Goal: Task Accomplishment & Management: Manage account settings

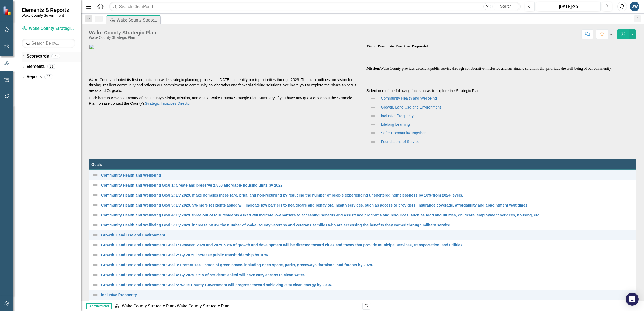
click at [23, 57] on icon "Dropdown" at bounding box center [24, 57] width 4 height 3
click at [26, 77] on icon "Dropdown" at bounding box center [26, 76] width 4 height 3
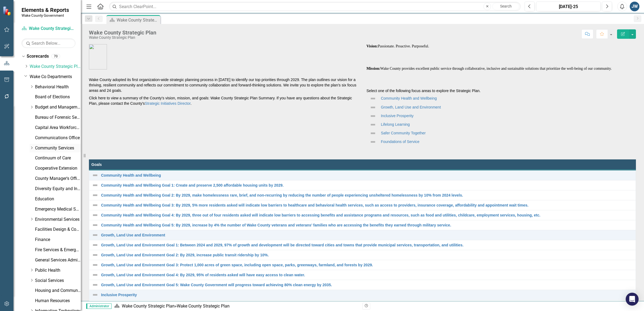
click at [30, 147] on icon "Dropdown" at bounding box center [32, 147] width 4 height 3
click at [46, 167] on link "Parks, Recreation and Open Space (PROS)" at bounding box center [60, 169] width 40 height 6
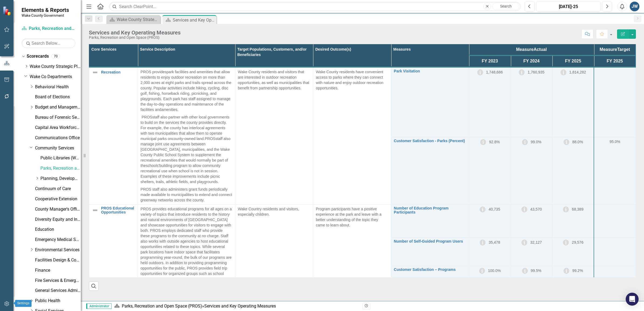
click at [6, 302] on icon "button" at bounding box center [6, 304] width 5 height 5
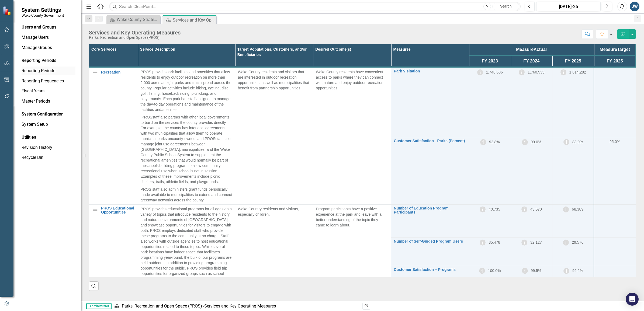
click at [32, 70] on link "Reporting Periods" at bounding box center [49, 71] width 54 height 6
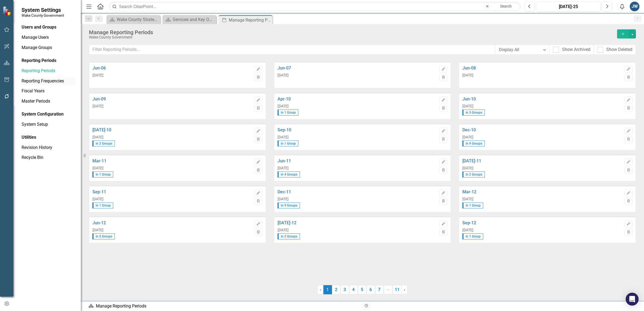
click at [32, 81] on link "Reporting Frequencies" at bounding box center [49, 81] width 54 height 6
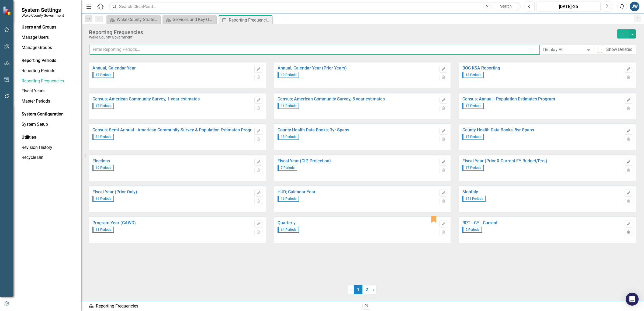
click at [149, 47] on input "text" at bounding box center [314, 50] width 451 height 10
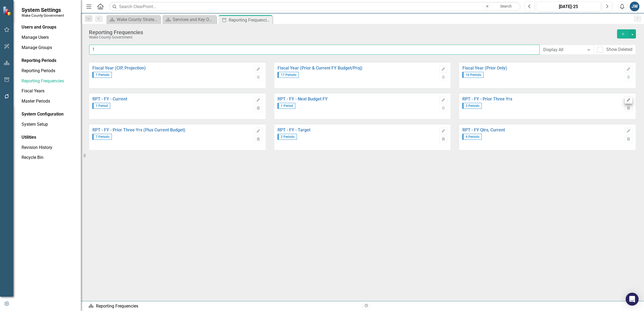
type input "f"
click at [630, 99] on icon "Edit" at bounding box center [629, 100] width 4 height 3
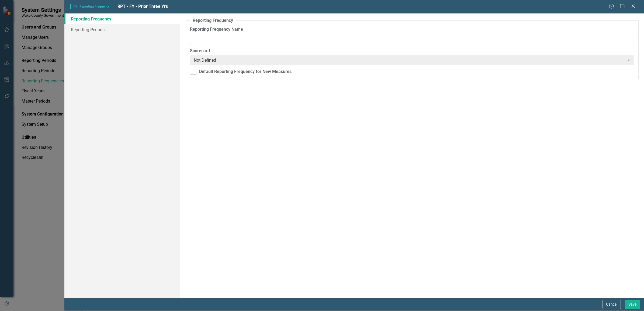
type input "RPT - FY - Prior Three Yrs"
drag, startPoint x: 91, startPoint y: 29, endPoint x: 118, endPoint y: 33, distance: 27.8
click at [90, 29] on link "Reporting Periods" at bounding box center [122, 29] width 116 height 11
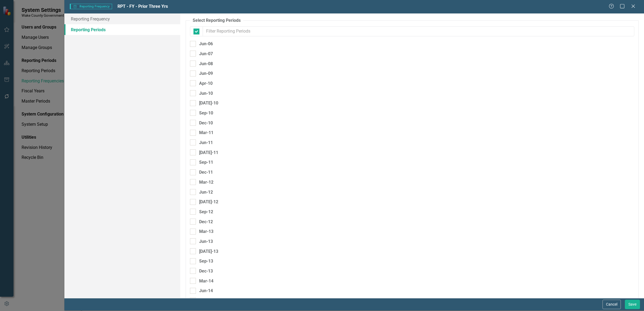
checkbox input "false"
click at [636, 5] on div "Help Maximize Close" at bounding box center [624, 7] width 30 height 6
click at [634, 6] on icon "Close" at bounding box center [633, 6] width 7 height 5
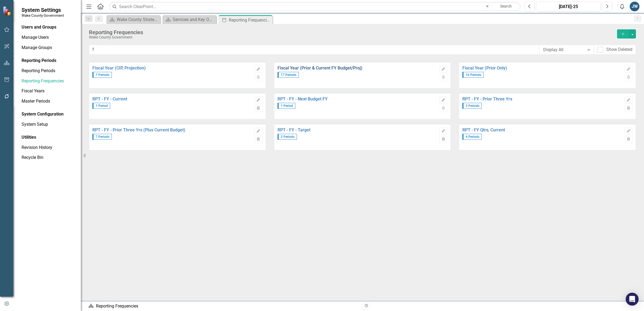
click at [323, 68] on link "Fiscal Year (Prior & Current FY Budget/Proj)" at bounding box center [357, 68] width 159 height 5
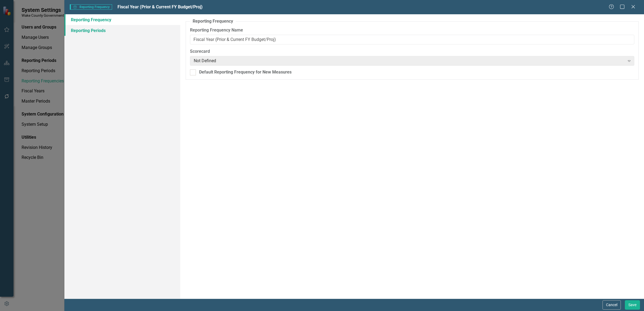
drag, startPoint x: 90, startPoint y: 30, endPoint x: 104, endPoint y: 33, distance: 14.8
click at [90, 30] on link "Reporting Periods" at bounding box center [122, 30] width 116 height 11
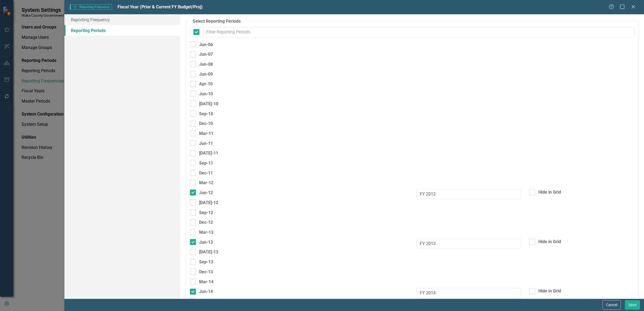
checkbox input "false"
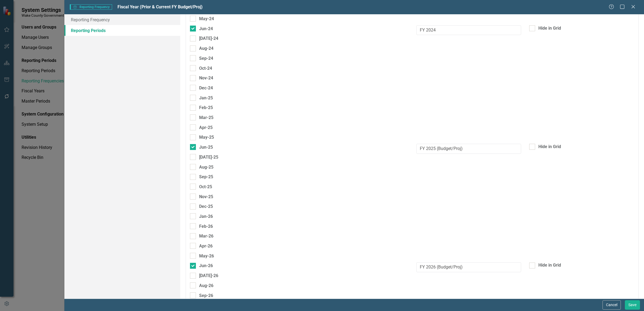
scroll to position [1315, 0]
drag, startPoint x: 435, startPoint y: 140, endPoint x: 475, endPoint y: 141, distance: 40.2
click at [475, 142] on input "FY 2025 (Budget/Proj)" at bounding box center [469, 147] width 105 height 10
type input "FY 2025"
click at [523, 181] on div "Oct-25" at bounding box center [412, 186] width 453 height 10
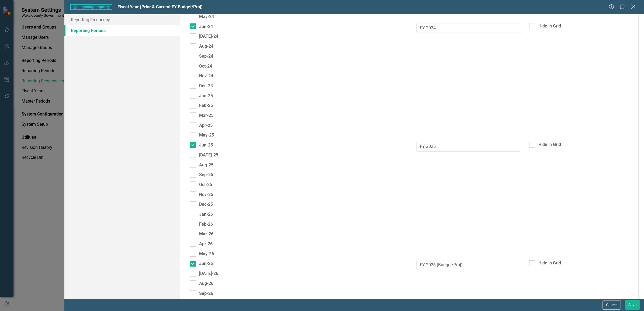
click at [633, 7] on icon "Close" at bounding box center [633, 6] width 7 height 5
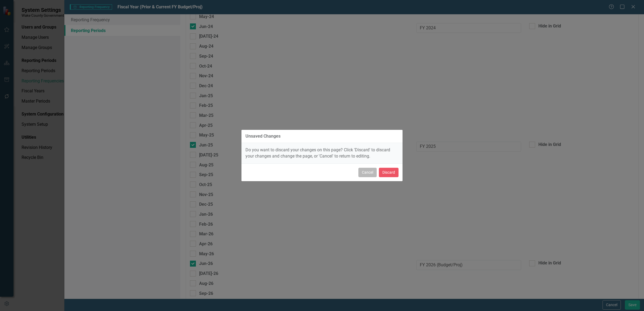
click at [366, 173] on button "Cancel" at bounding box center [368, 172] width 18 height 9
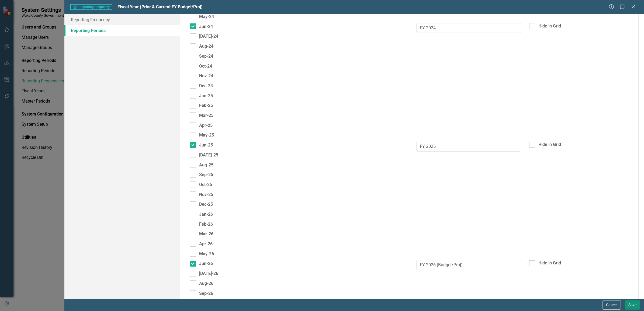
click at [636, 309] on button "Save" at bounding box center [632, 305] width 15 height 9
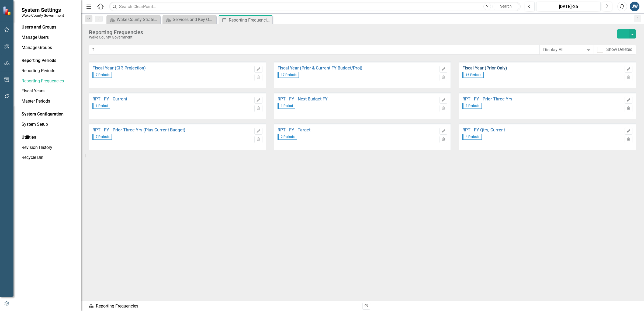
click at [493, 67] on link "Fiscal Year (Prior Only)" at bounding box center [542, 68] width 159 height 5
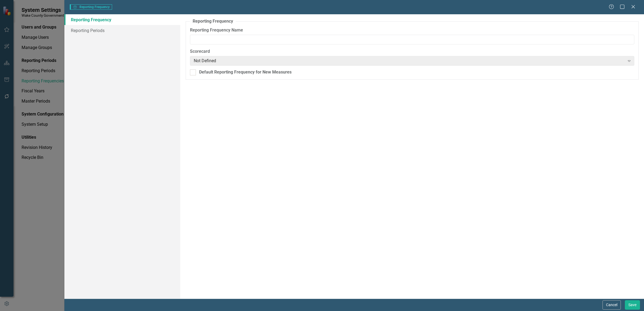
type input "Fiscal Year (Prior Only)"
click at [83, 30] on link "Reporting Periods" at bounding box center [122, 30] width 116 height 11
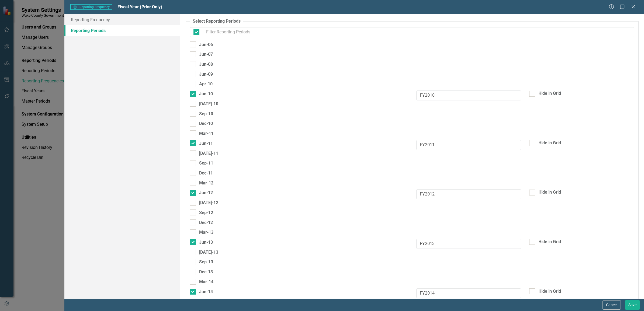
checkbox input "false"
click at [424, 96] on input "FY2010" at bounding box center [469, 96] width 105 height 10
type input "FY 2010"
click at [423, 145] on input "FY2011" at bounding box center [469, 145] width 105 height 10
type input "FY 2011"
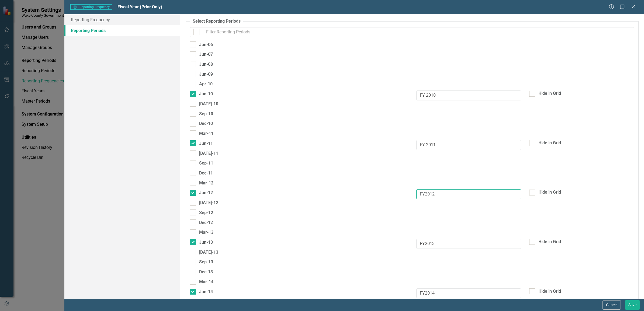
click at [423, 195] on input "FY2012" at bounding box center [469, 195] width 105 height 10
type input "FY 2012"
click at [423, 244] on input "FY2013" at bounding box center [469, 244] width 105 height 10
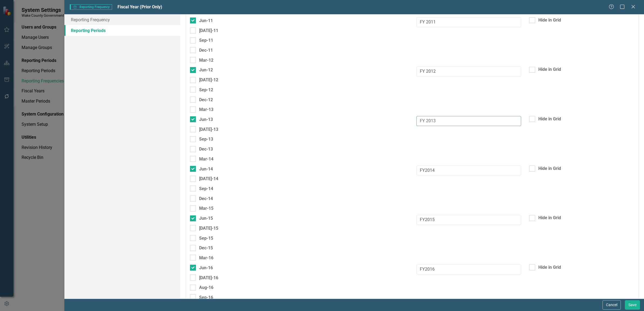
scroll to position [135, 0]
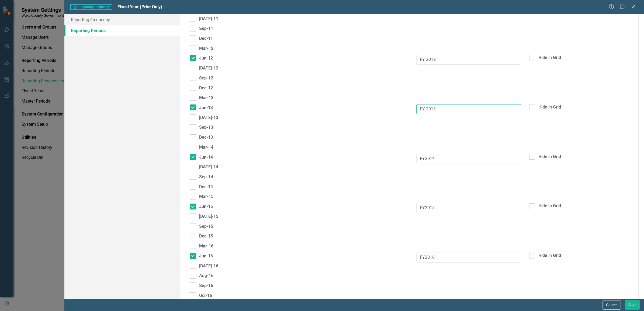
type input "FY 2013"
click at [424, 157] on input "FY2014" at bounding box center [469, 159] width 105 height 10
type input "FY 2014"
drag, startPoint x: 423, startPoint y: 207, endPoint x: 425, endPoint y: 213, distance: 6.1
click at [423, 208] on input "FY2015" at bounding box center [469, 208] width 105 height 10
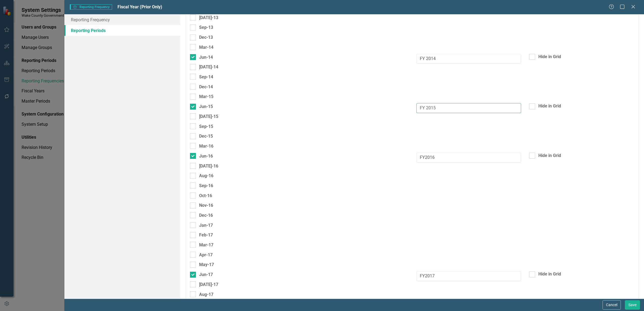
scroll to position [236, 0]
type input "FY 2015"
click at [423, 157] on input "FY2016" at bounding box center [469, 157] width 105 height 10
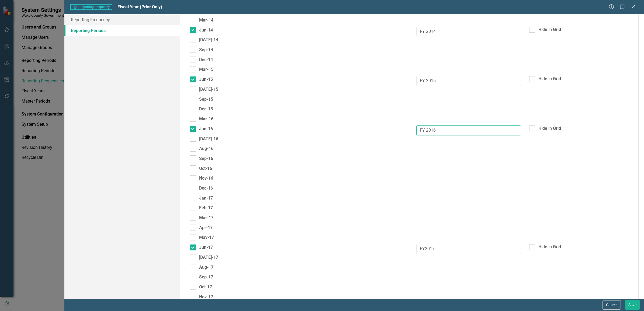
scroll to position [303, 0]
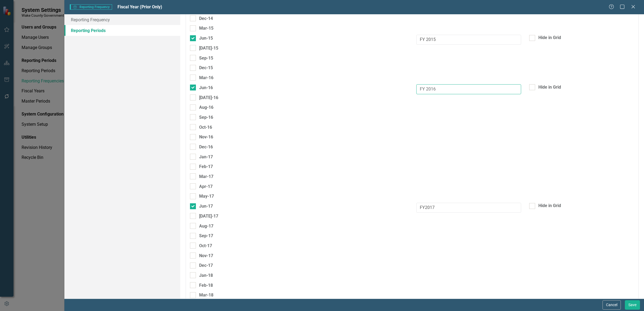
type input "FY 2016"
click at [423, 205] on input "FY2017" at bounding box center [469, 208] width 105 height 10
type input "FY 2017"
click at [423, 155] on input "FY2018" at bounding box center [469, 158] width 105 height 10
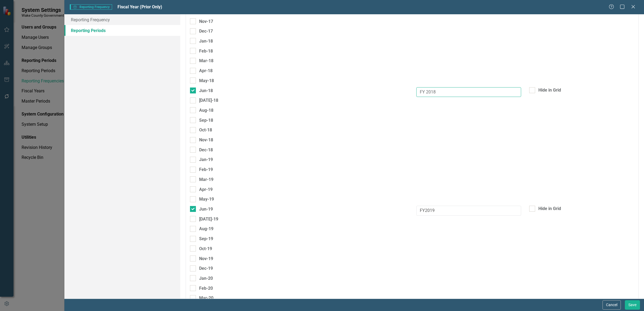
scroll to position [539, 0]
type input "FY 2018"
click at [424, 207] on input "FY2019" at bounding box center [469, 210] width 105 height 10
click at [422, 208] on input "FY2019" at bounding box center [469, 210] width 105 height 10
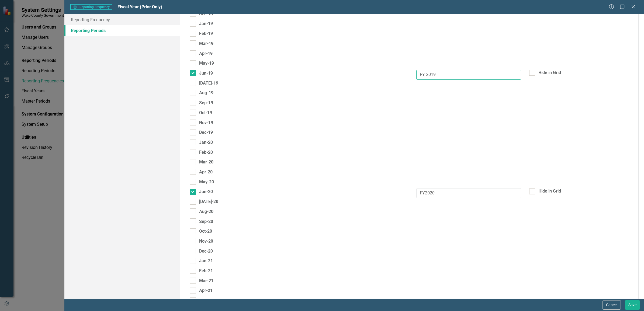
type input "FY 2019"
click at [424, 191] on input "FY2020" at bounding box center [469, 193] width 105 height 10
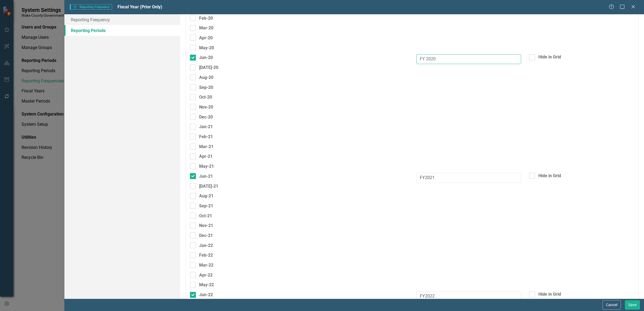
scroll to position [809, 0]
type input "FY 2020"
click at [423, 174] on input "FY2021" at bounding box center [469, 178] width 105 height 10
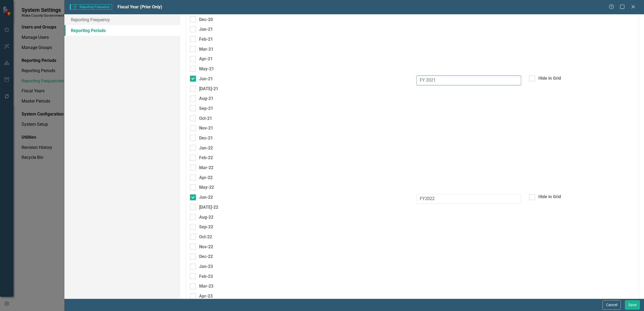
scroll to position [944, 0]
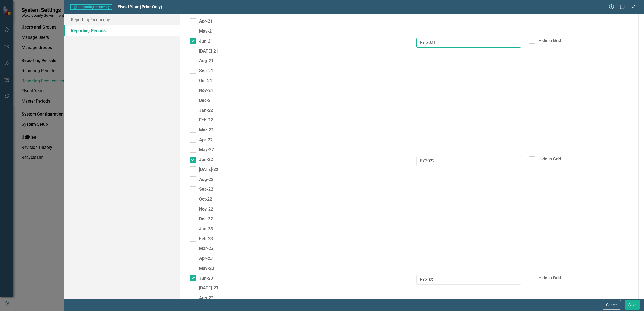
type input "FY 2021"
click at [424, 158] on input "FY2022" at bounding box center [469, 161] width 105 height 10
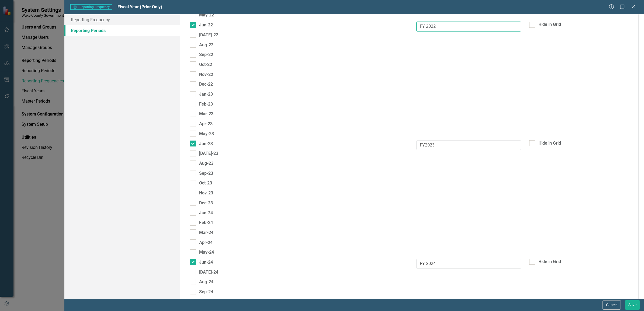
type input "FY 2022"
click at [423, 140] on input "FY2023" at bounding box center [469, 145] width 105 height 10
type input "FY 2023"
click at [628, 303] on button "Save" at bounding box center [632, 305] width 15 height 9
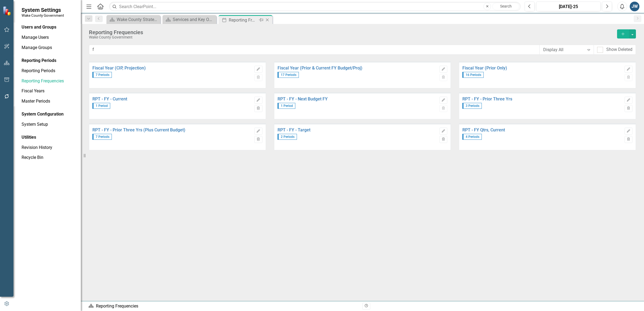
click at [268, 19] on icon "Close" at bounding box center [267, 20] width 5 height 4
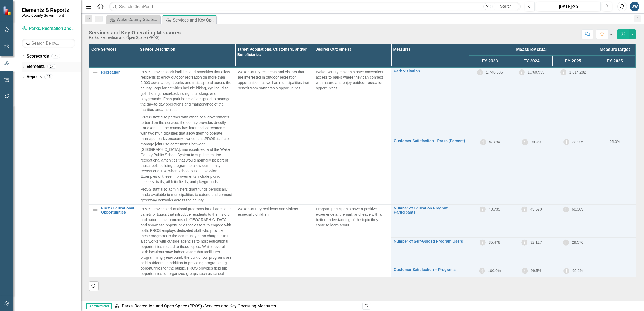
click at [23, 66] on icon "Dropdown" at bounding box center [24, 67] width 4 height 3
click at [23, 56] on icon "Dropdown" at bounding box center [24, 57] width 4 height 3
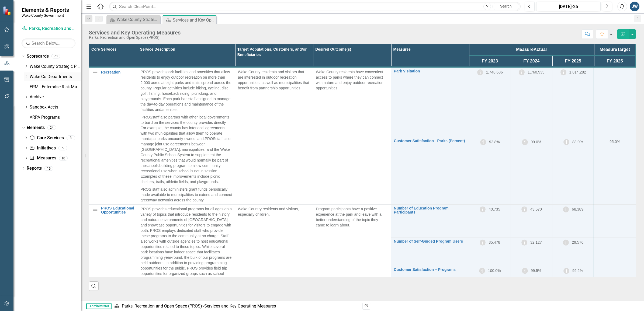
click at [26, 76] on icon "Dropdown" at bounding box center [26, 76] width 4 height 3
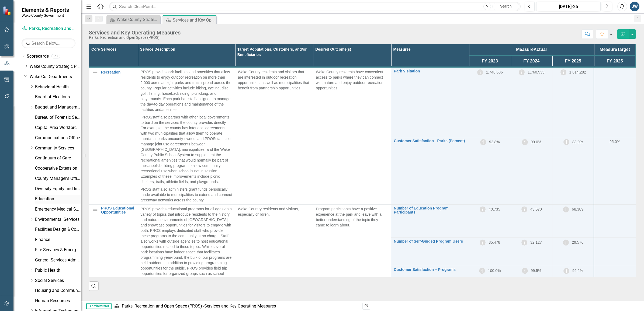
click at [39, 198] on link "Education" at bounding box center [58, 199] width 46 height 6
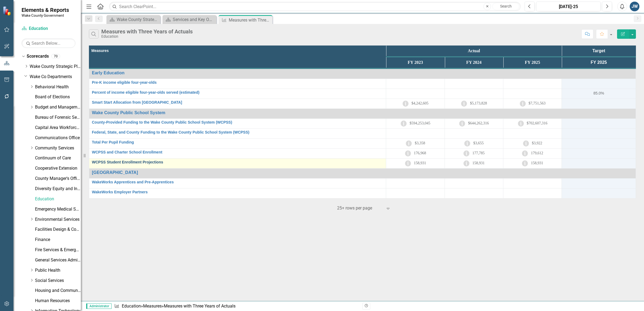
click at [140, 162] on link "WCPSS Student Enrollment Projections" at bounding box center [237, 162] width 291 height 4
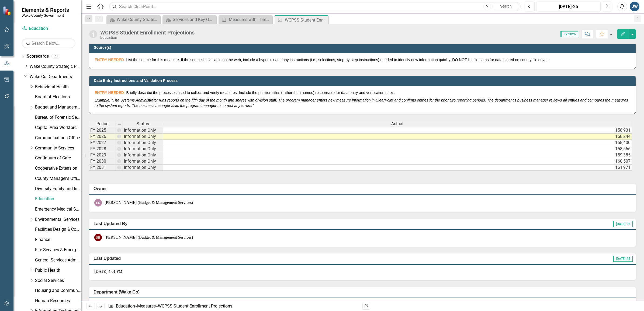
scroll to position [236, 0]
